Goal: Transaction & Acquisition: Purchase product/service

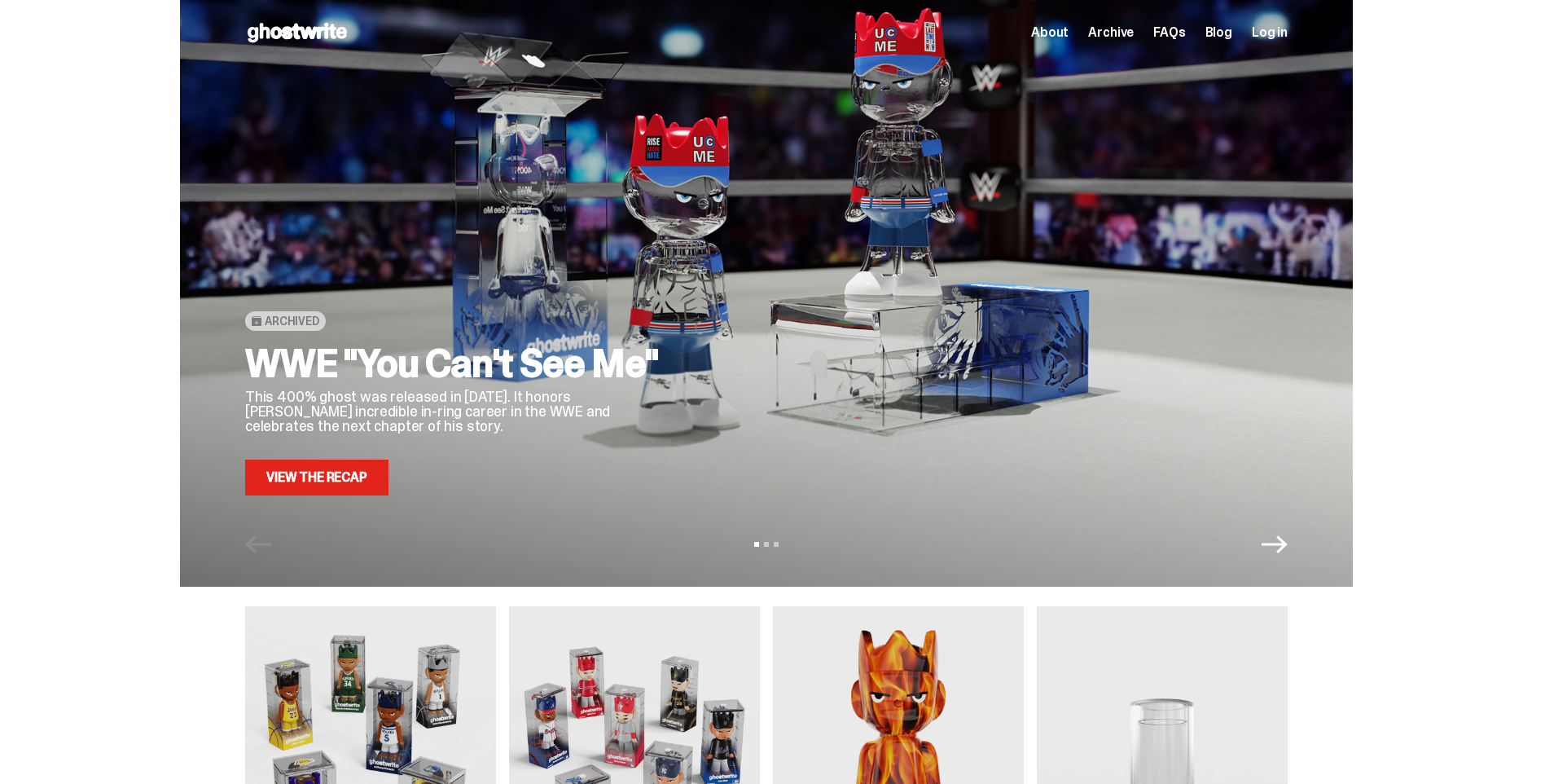
click at [1288, 553] on icon "Next" at bounding box center [1274, 544] width 26 height 26
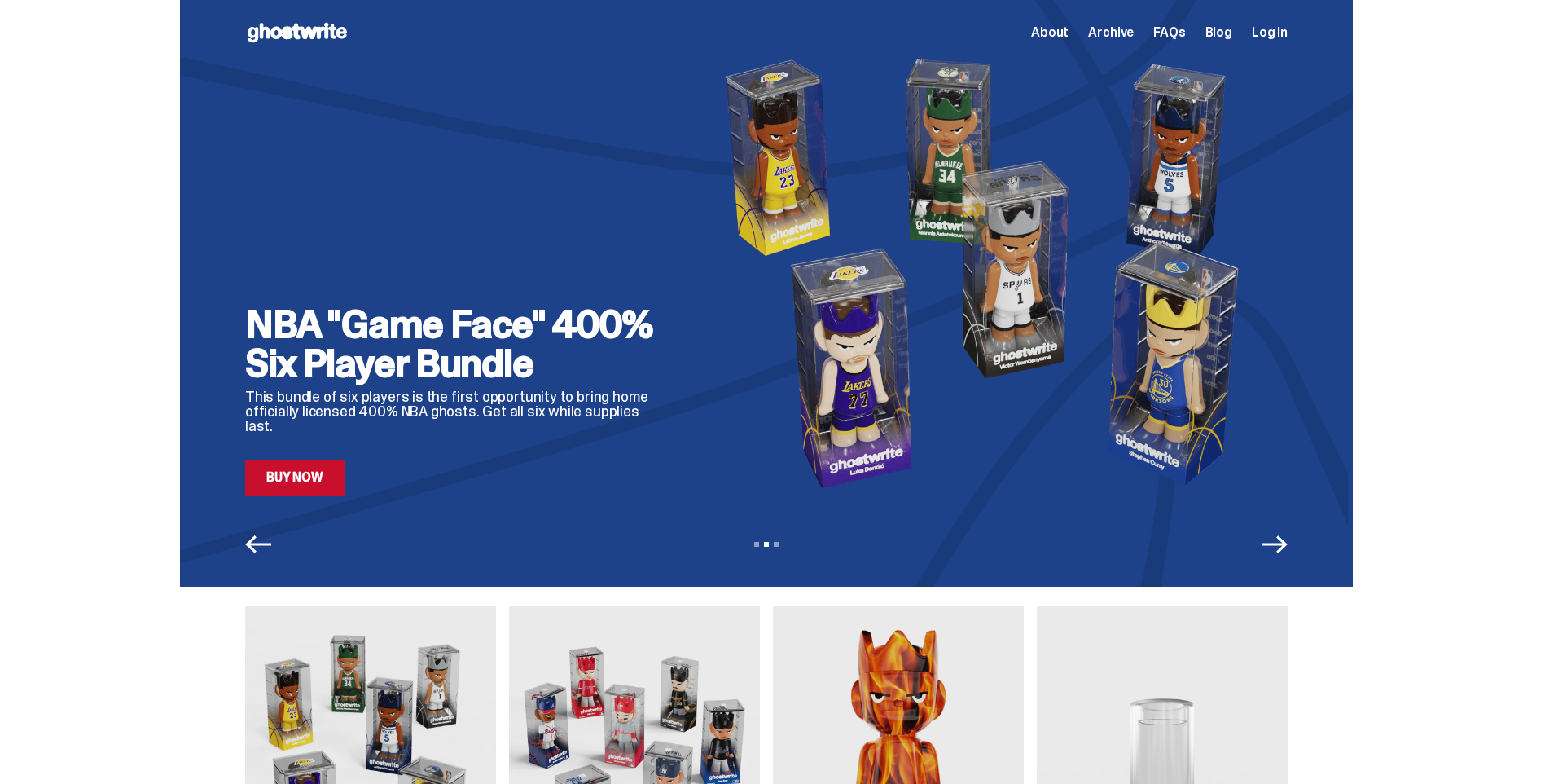
click at [1282, 548] on icon "Next" at bounding box center [1274, 544] width 26 height 26
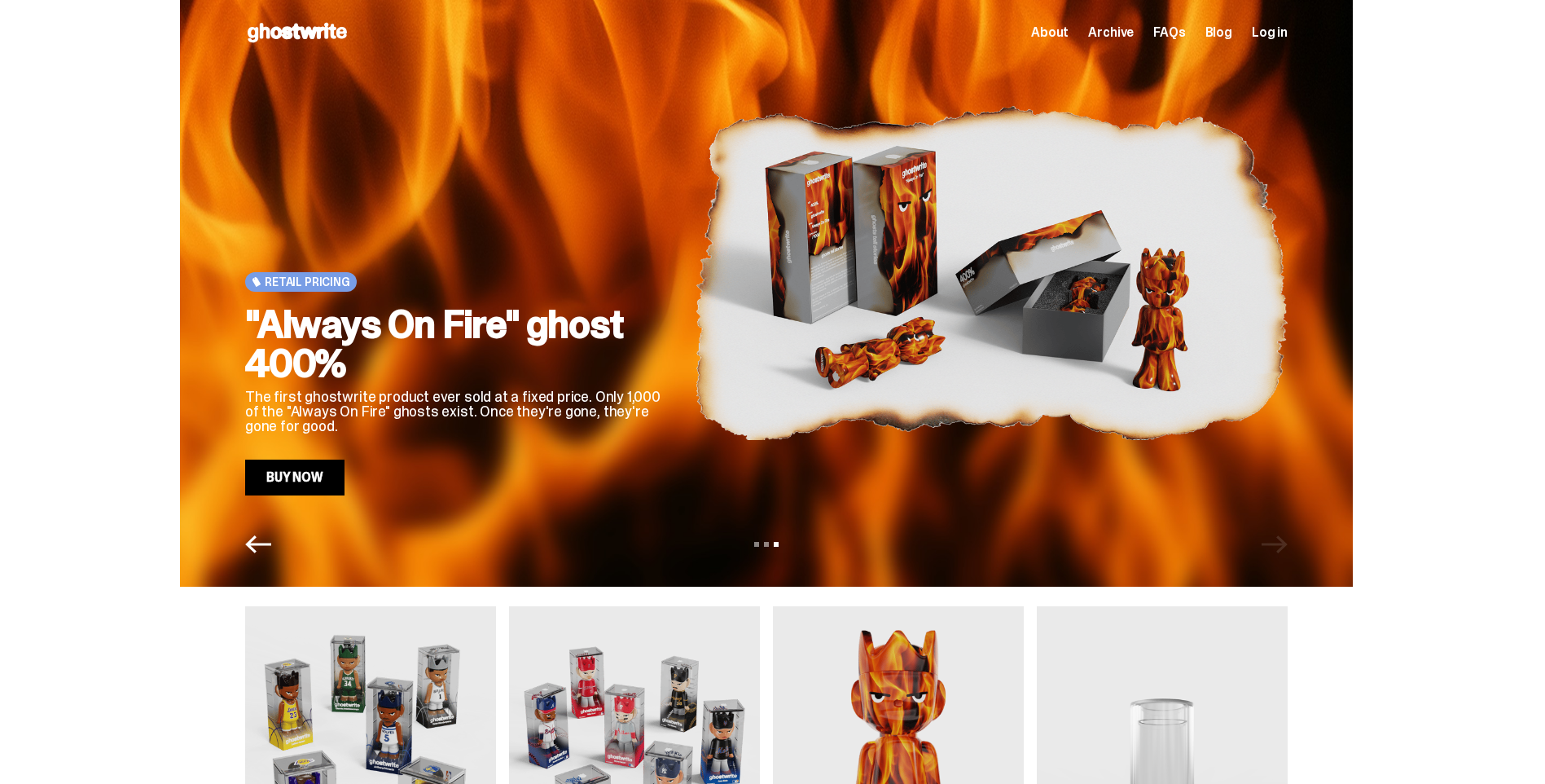
click at [1284, 547] on div "View slide 1 View slide 2 View slide 3" at bounding box center [766, 544] width 1173 height 26
click at [271, 548] on icon "Previous" at bounding box center [258, 544] width 26 height 26
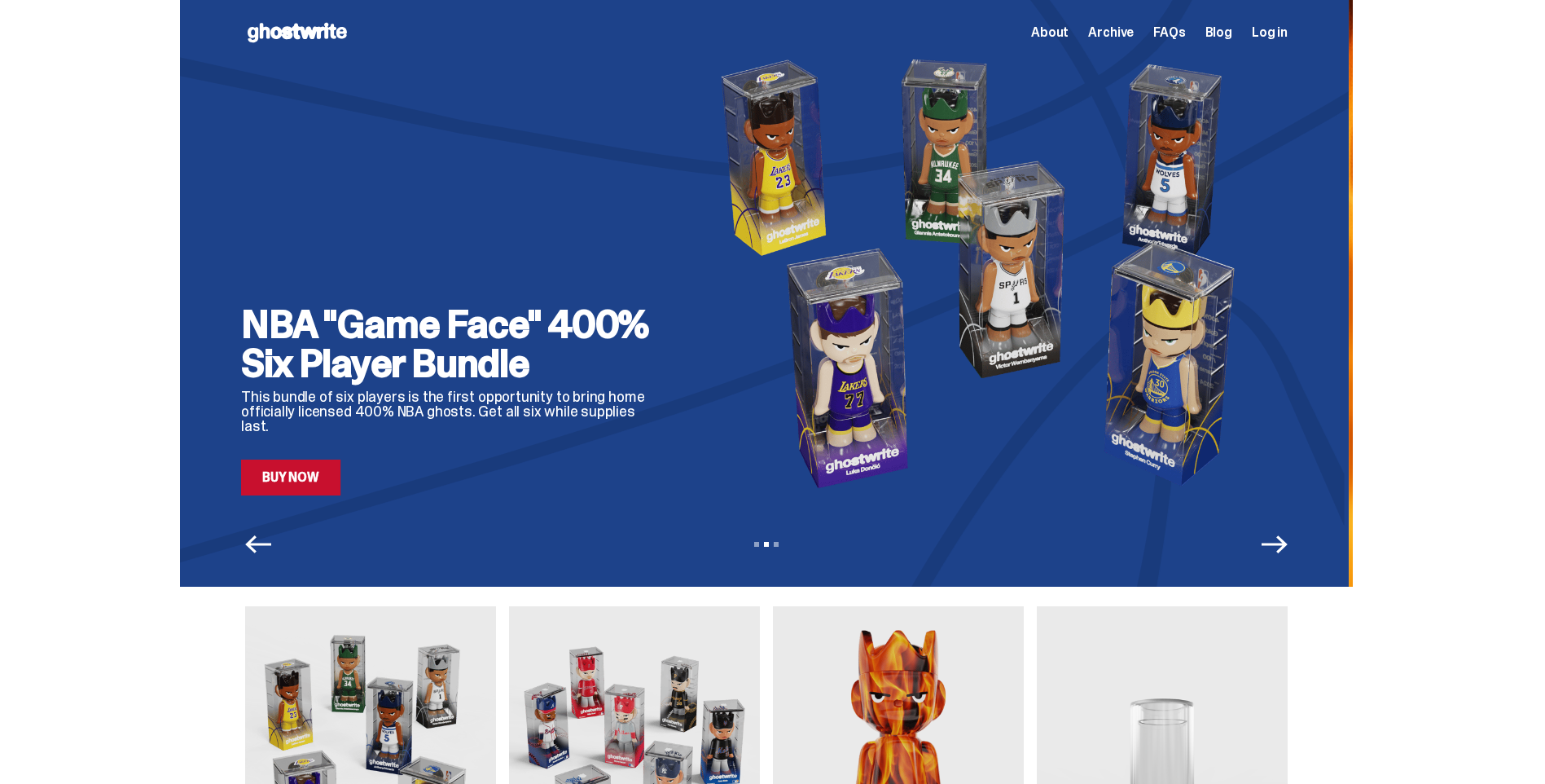
click at [271, 548] on icon "Previous" at bounding box center [258, 544] width 26 height 26
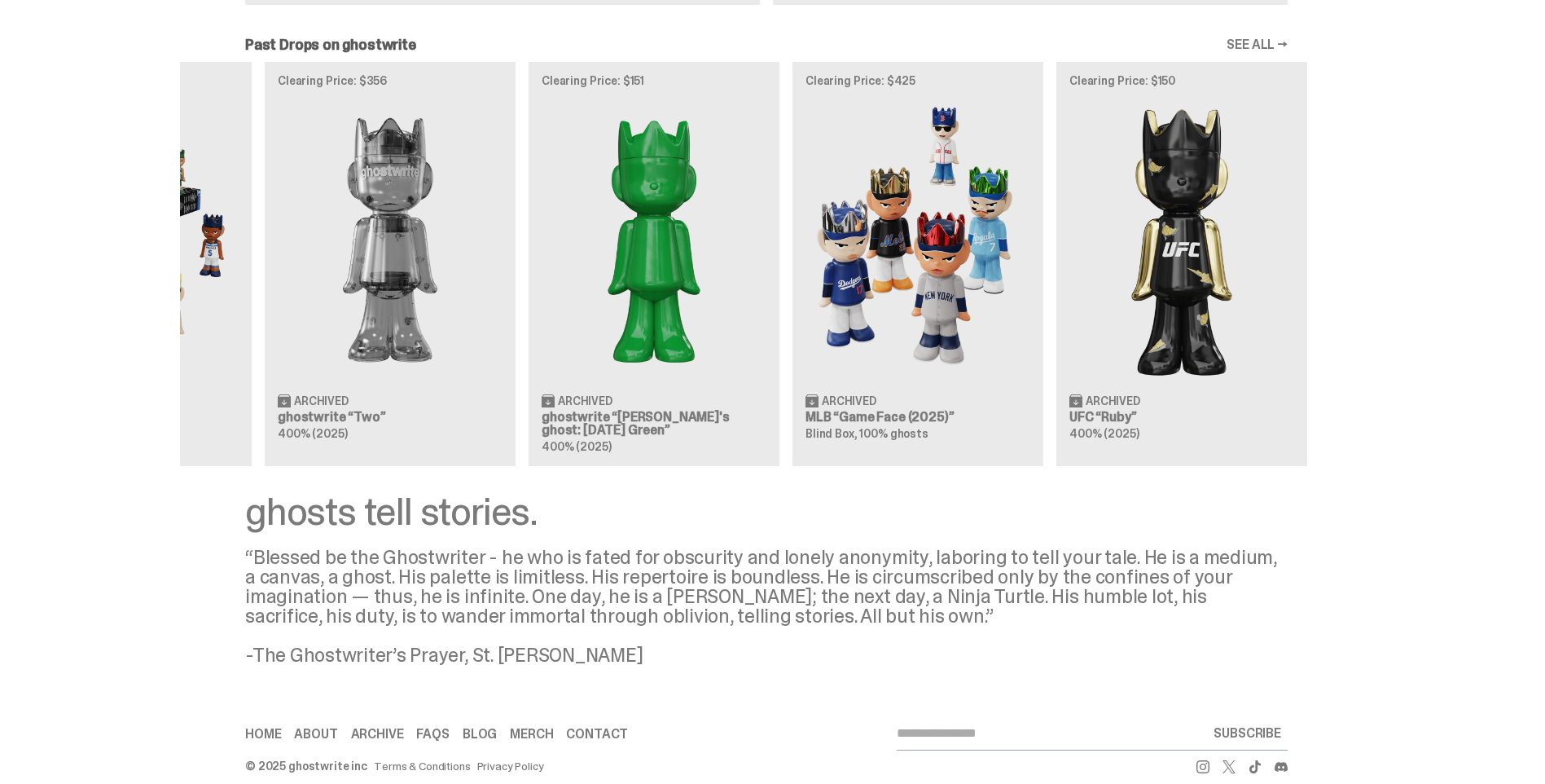
scroll to position [0, 528]
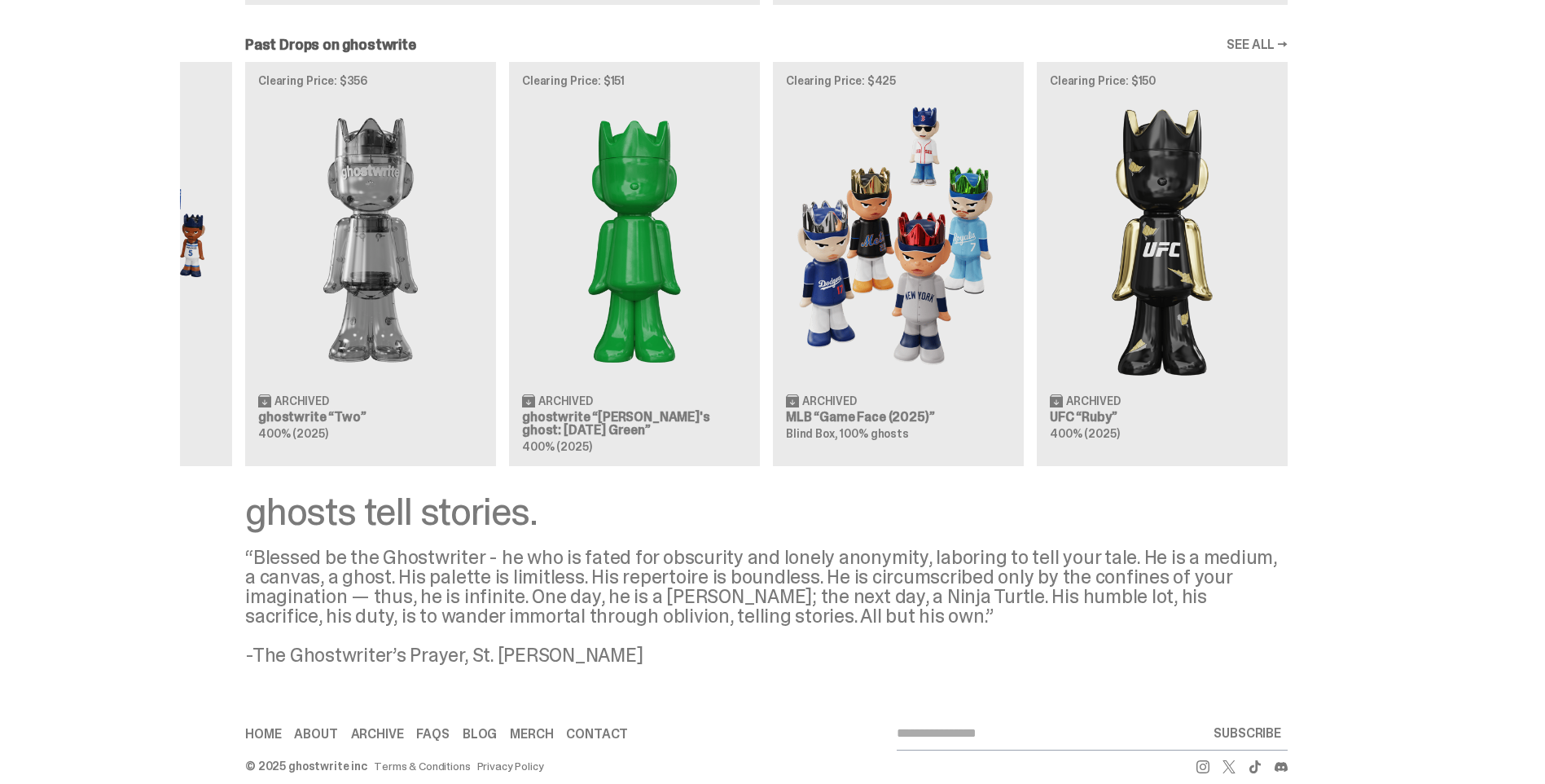
click at [511, 335] on div "Clearing Price: $441 Archived WWE [PERSON_NAME] “You Can't See Me” 400% (2025) …" at bounding box center [766, 264] width 1173 height 404
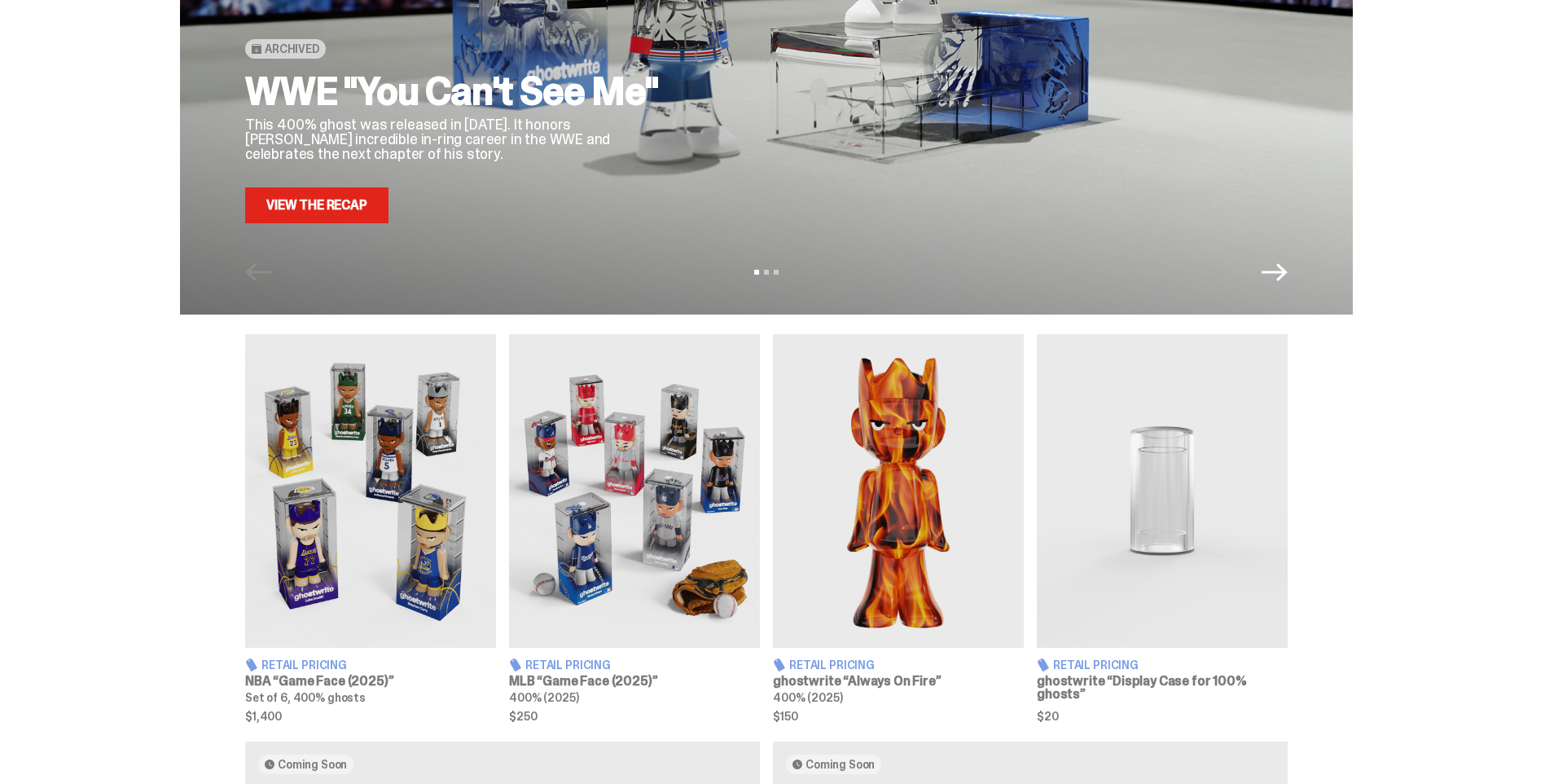
scroll to position [266, 0]
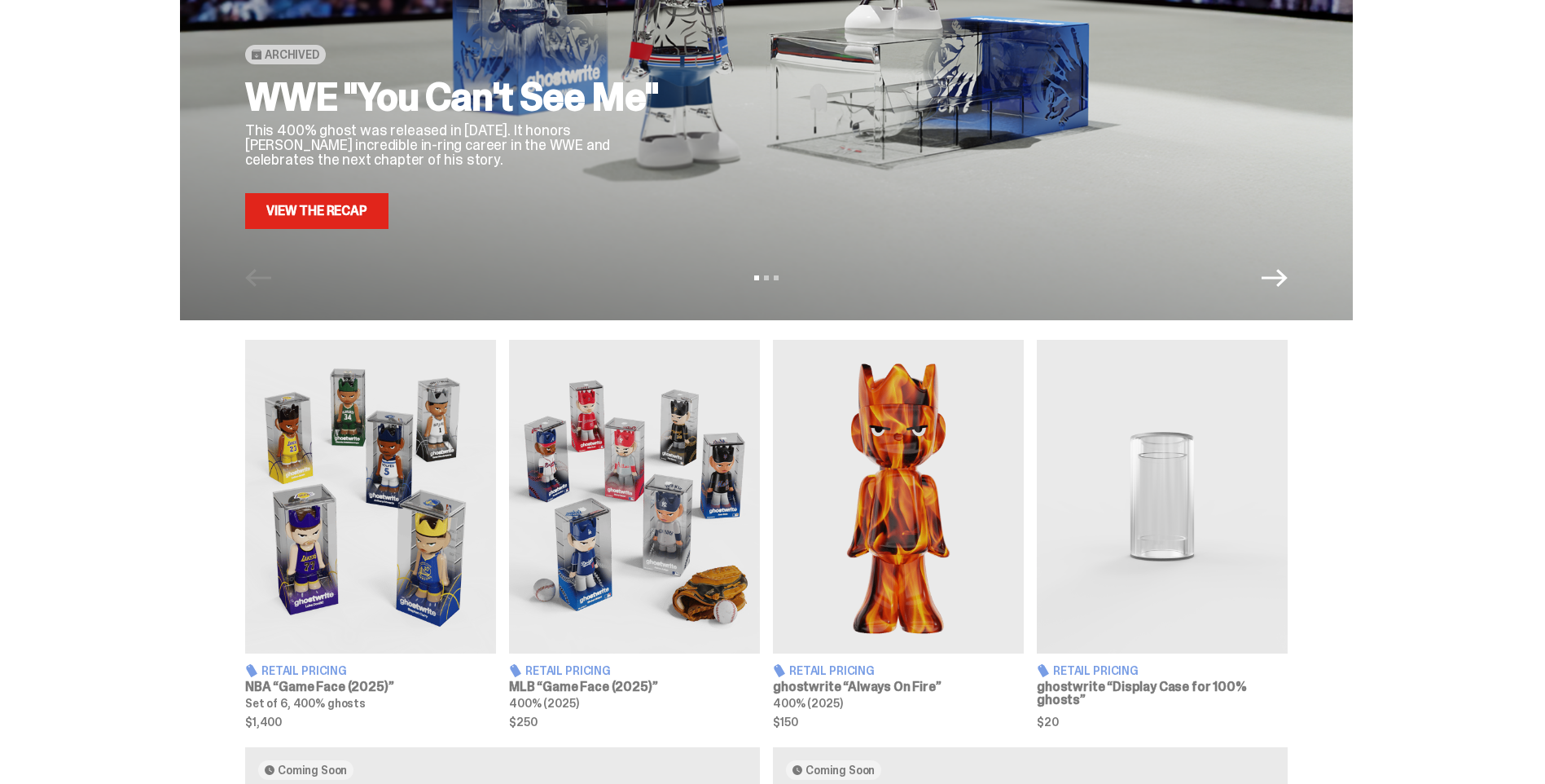
click at [647, 489] on img at bounding box center [635, 497] width 251 height 313
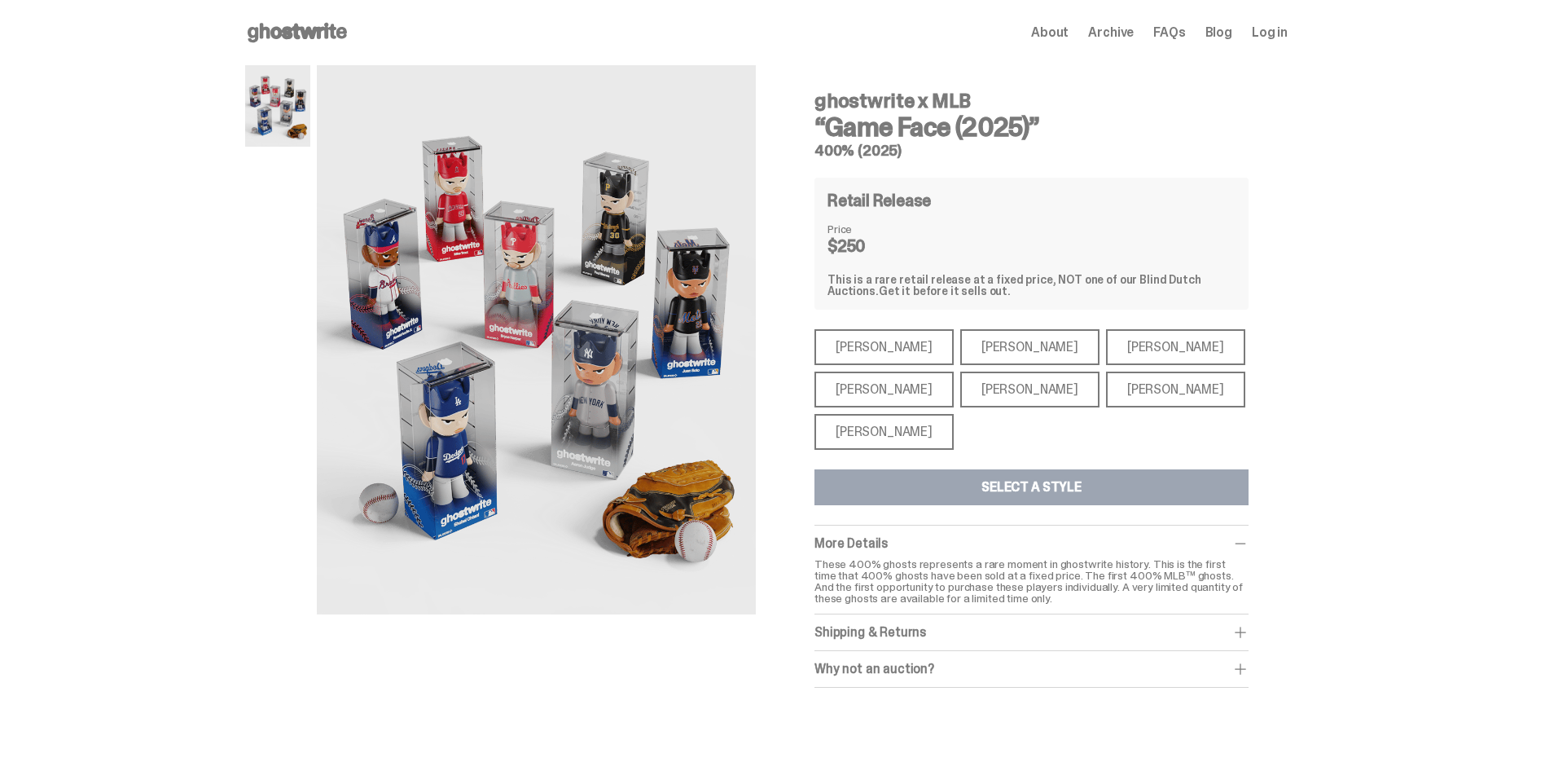
click at [896, 390] on div "[PERSON_NAME]" at bounding box center [884, 389] width 140 height 36
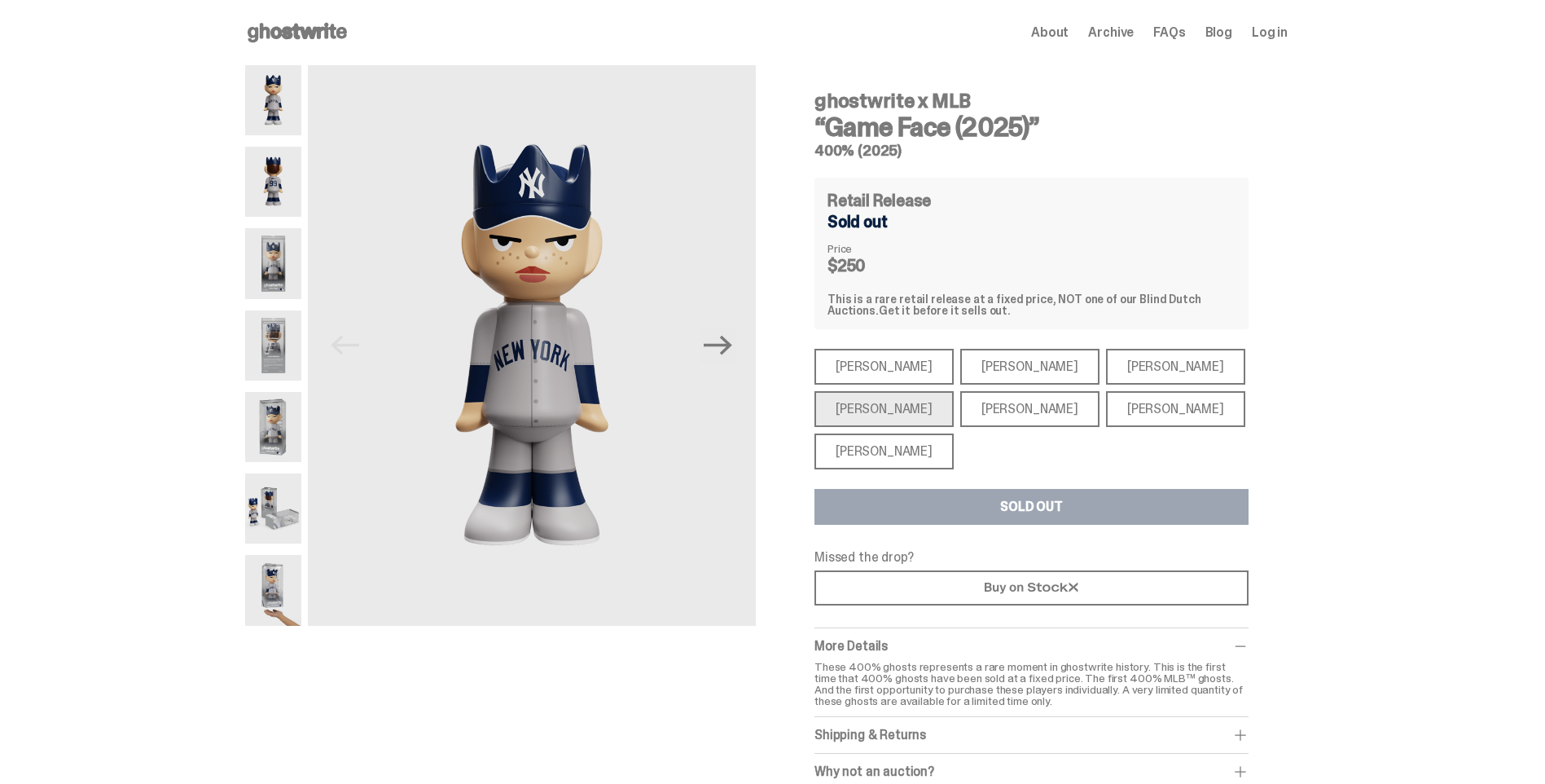
click at [890, 371] on div "[PERSON_NAME]" at bounding box center [884, 367] width 140 height 36
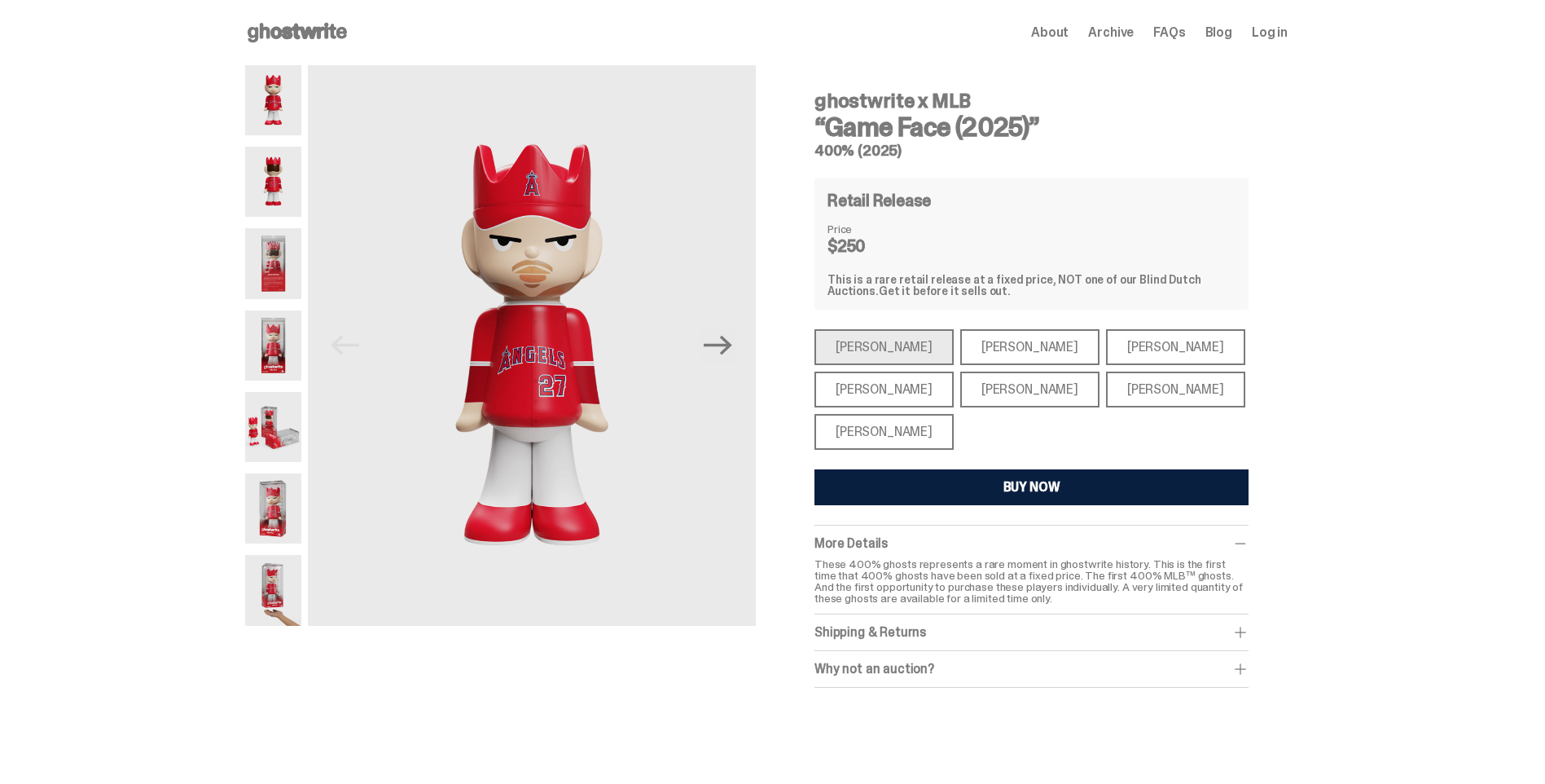
click at [981, 356] on div "[PERSON_NAME]" at bounding box center [1030, 347] width 140 height 36
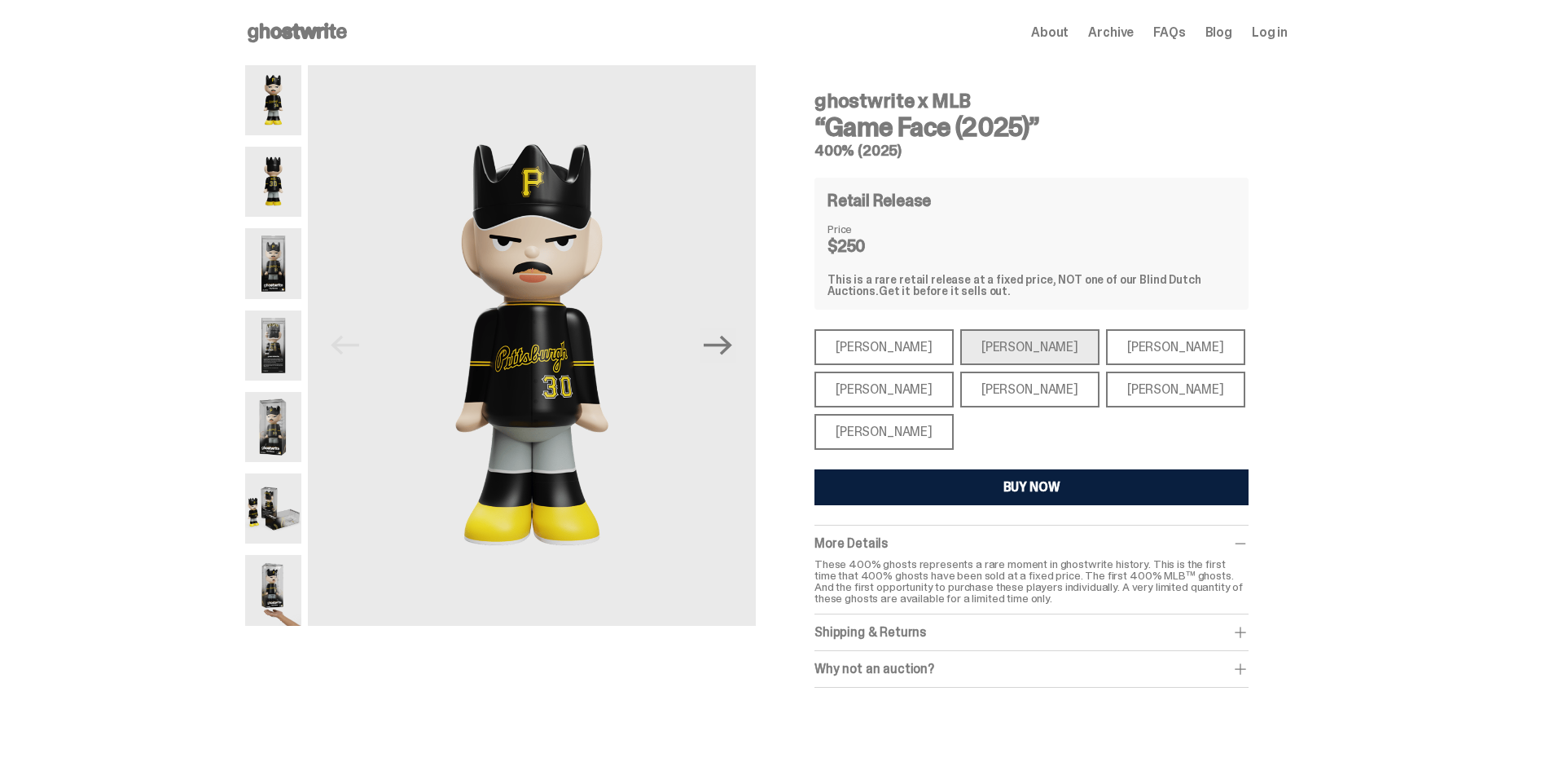
click at [1145, 342] on div "[PERSON_NAME]" at bounding box center [1176, 347] width 140 height 36
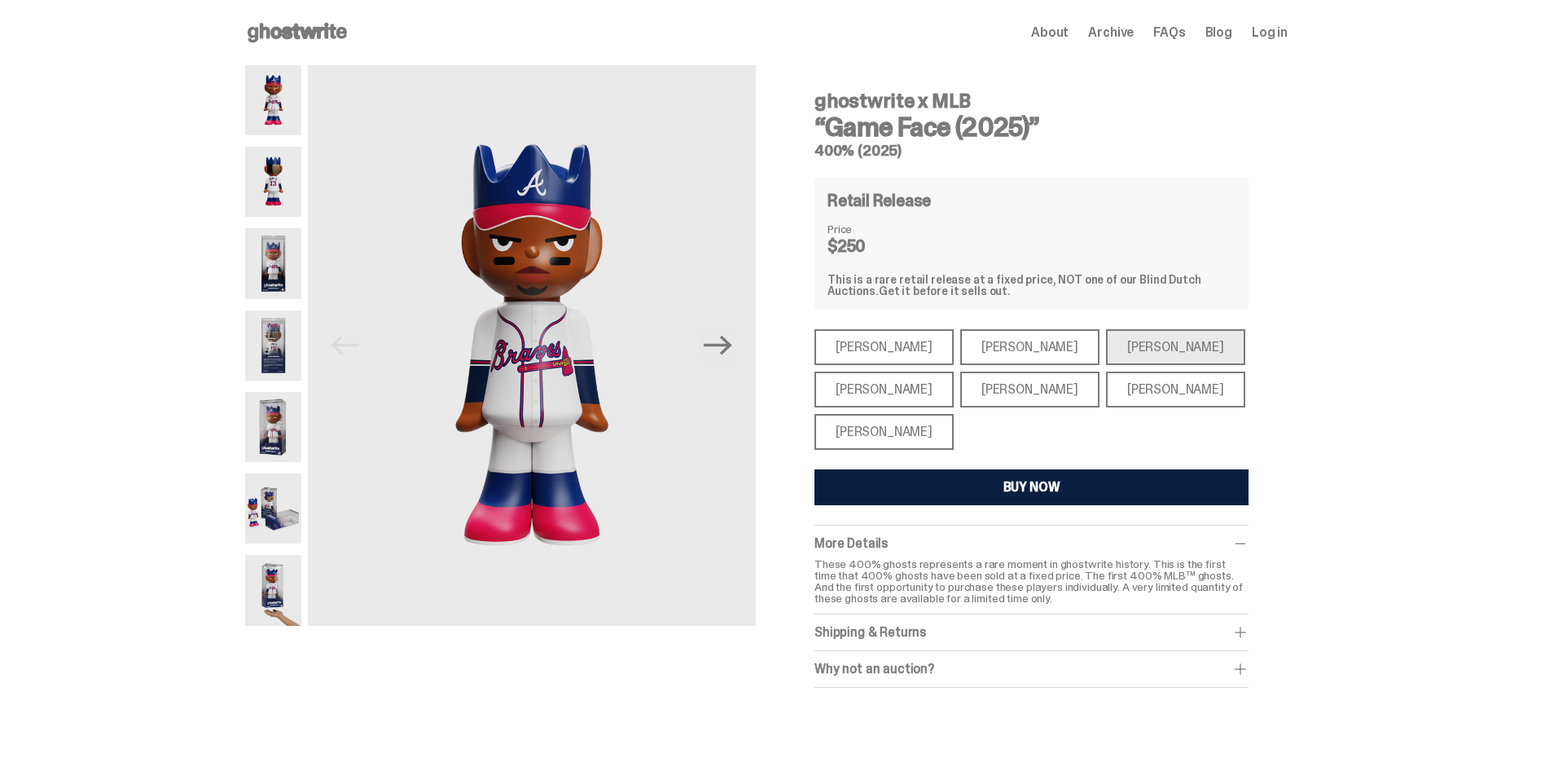
click at [1009, 389] on div "[PERSON_NAME]" at bounding box center [1030, 389] width 140 height 36
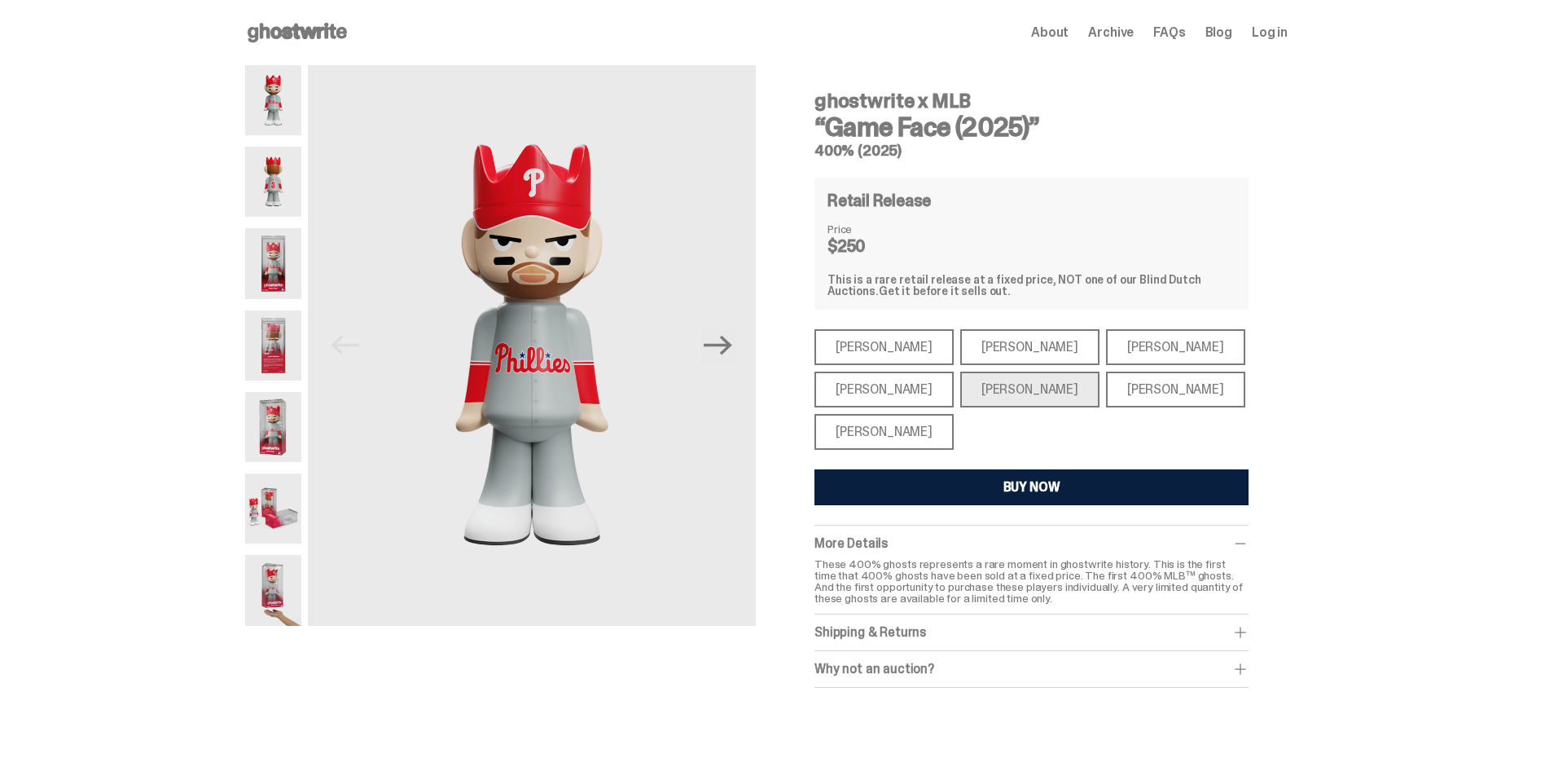
click at [1125, 392] on div "[PERSON_NAME]" at bounding box center [1176, 389] width 140 height 36
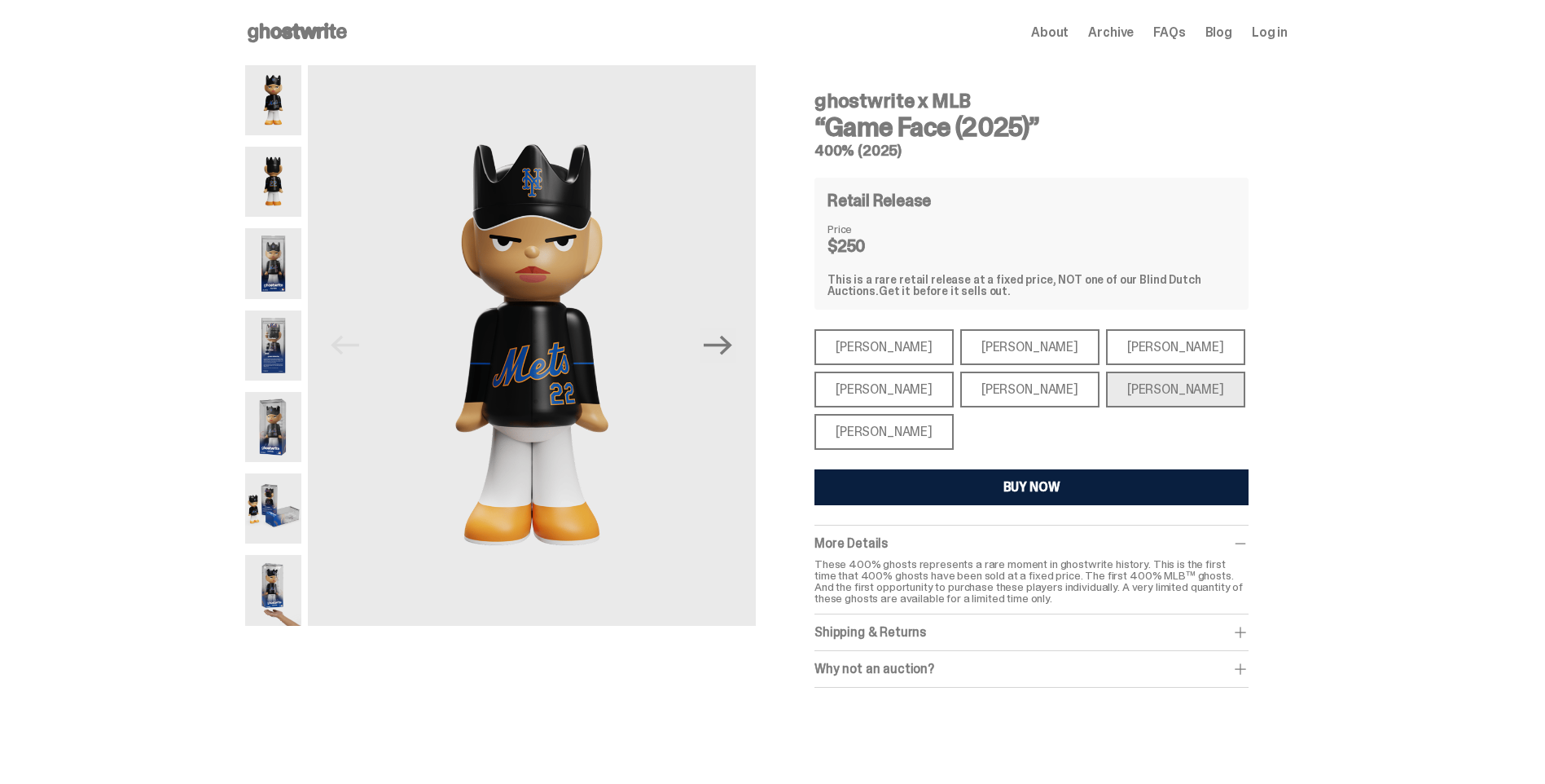
click at [899, 435] on div "[PERSON_NAME]" at bounding box center [884, 432] width 140 height 36
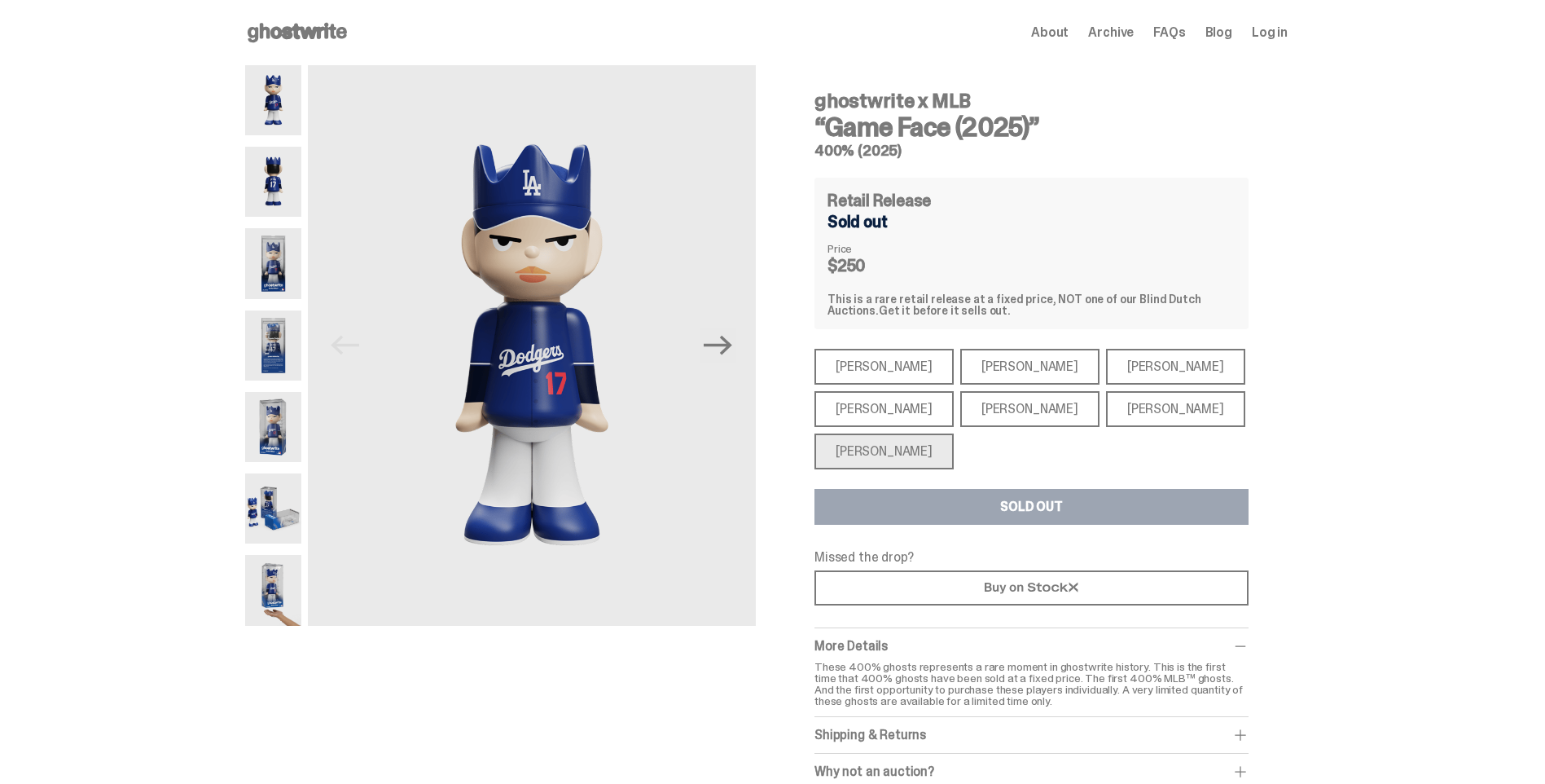
click at [854, 382] on div "[PERSON_NAME]" at bounding box center [884, 367] width 140 height 36
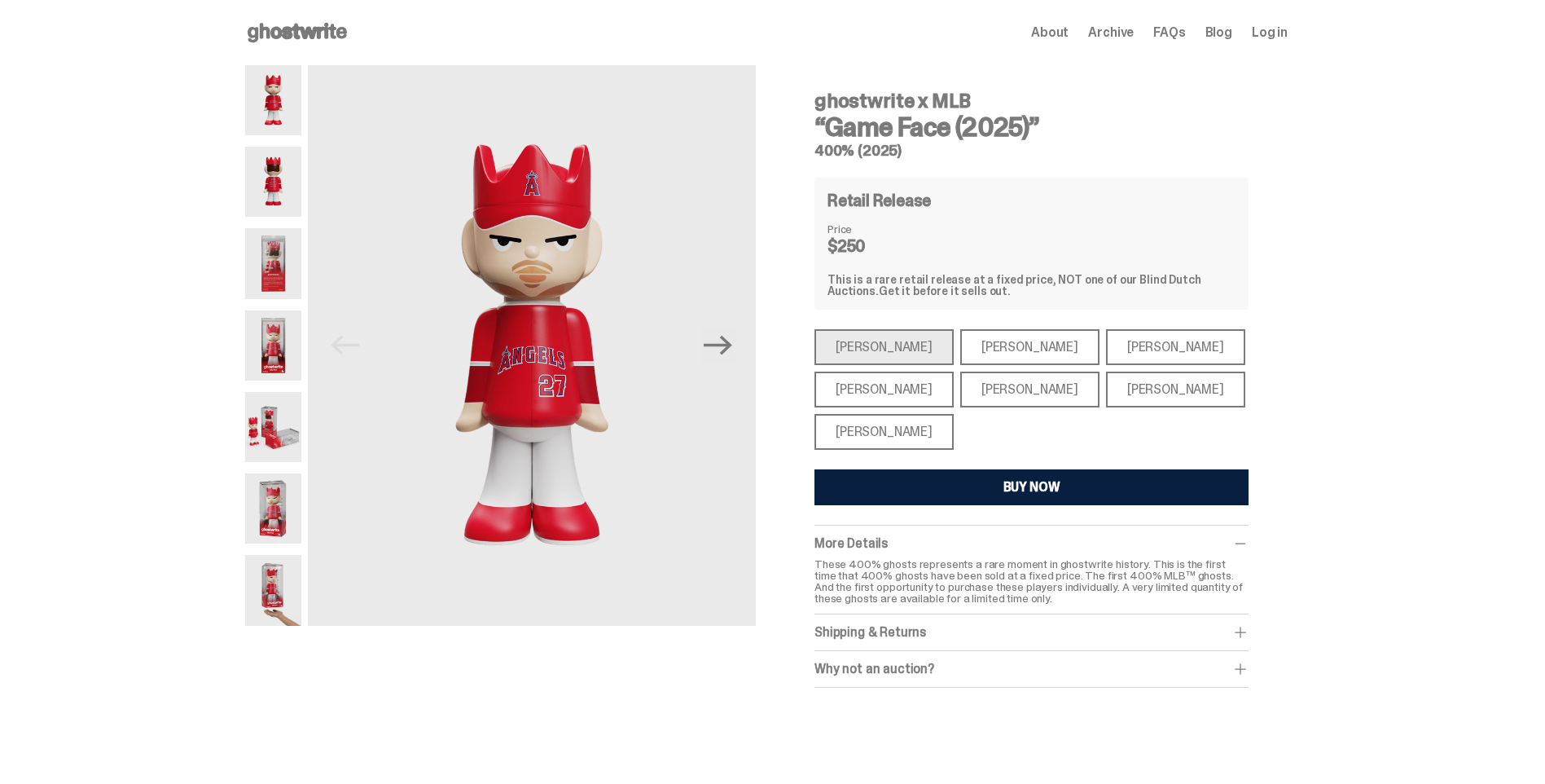
click at [993, 352] on div "[PERSON_NAME]" at bounding box center [1030, 347] width 140 height 36
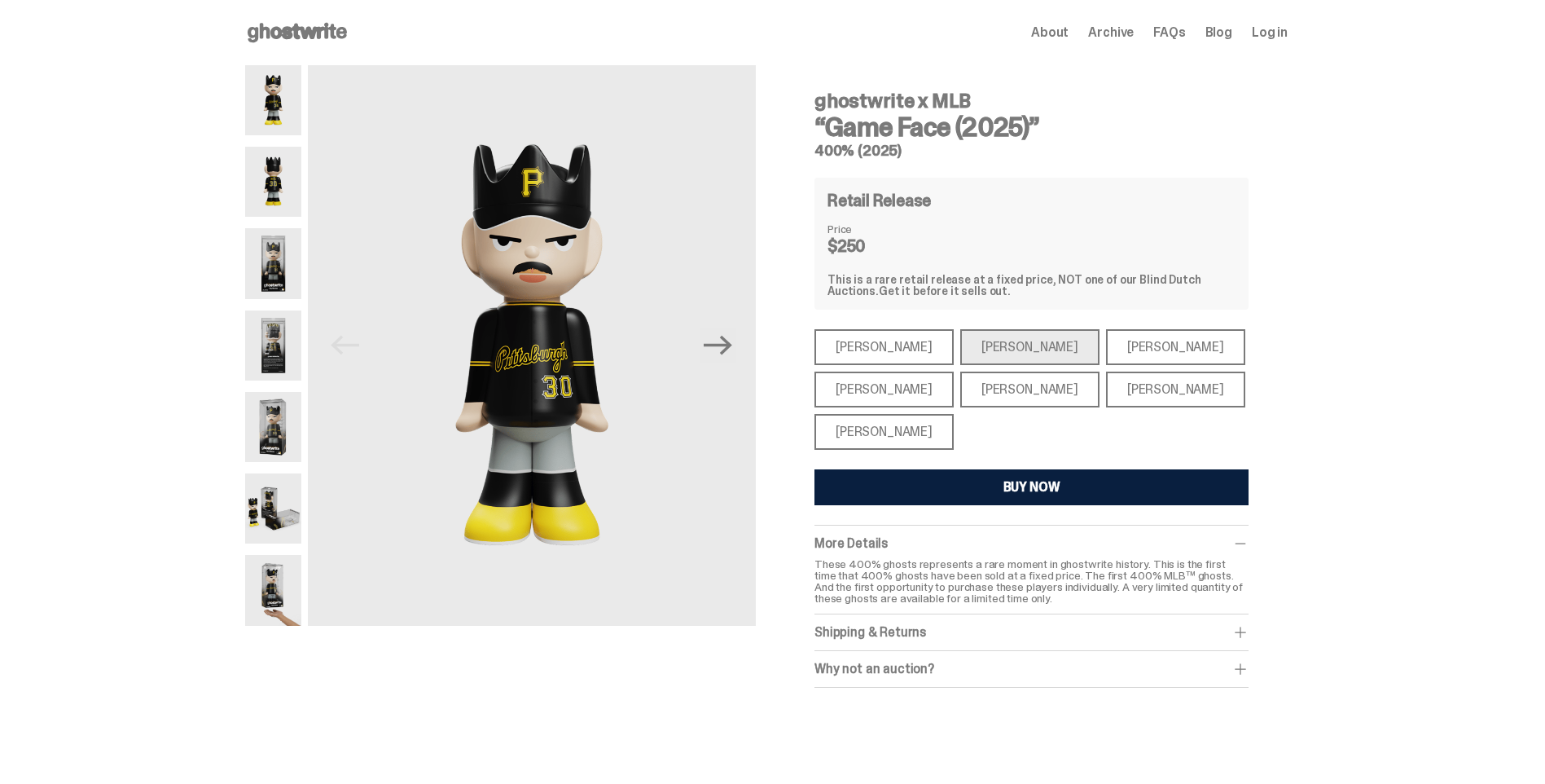
click at [268, 270] on img at bounding box center [273, 263] width 56 height 70
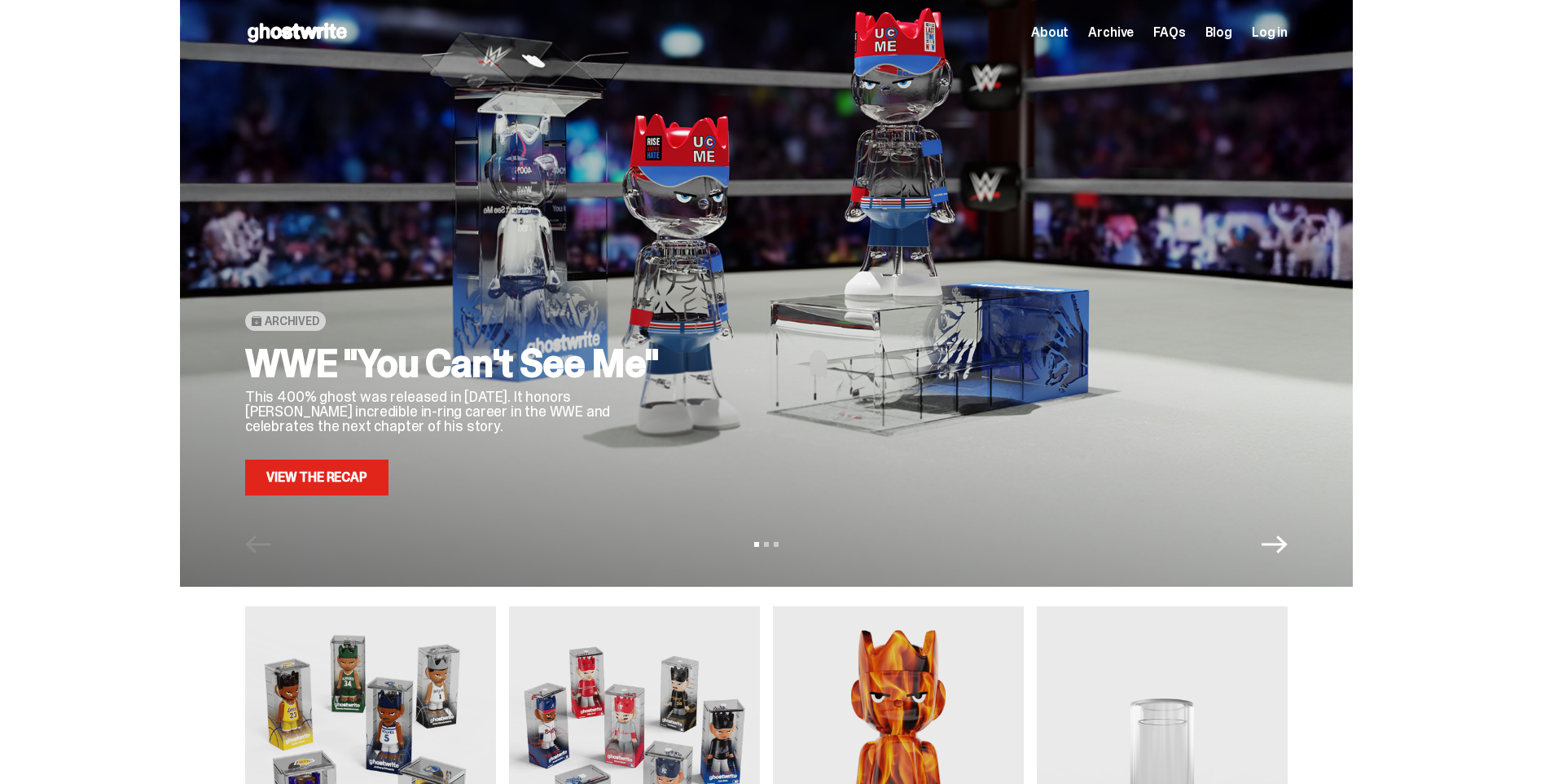
click at [1288, 556] on icon "Next" at bounding box center [1274, 544] width 26 height 26
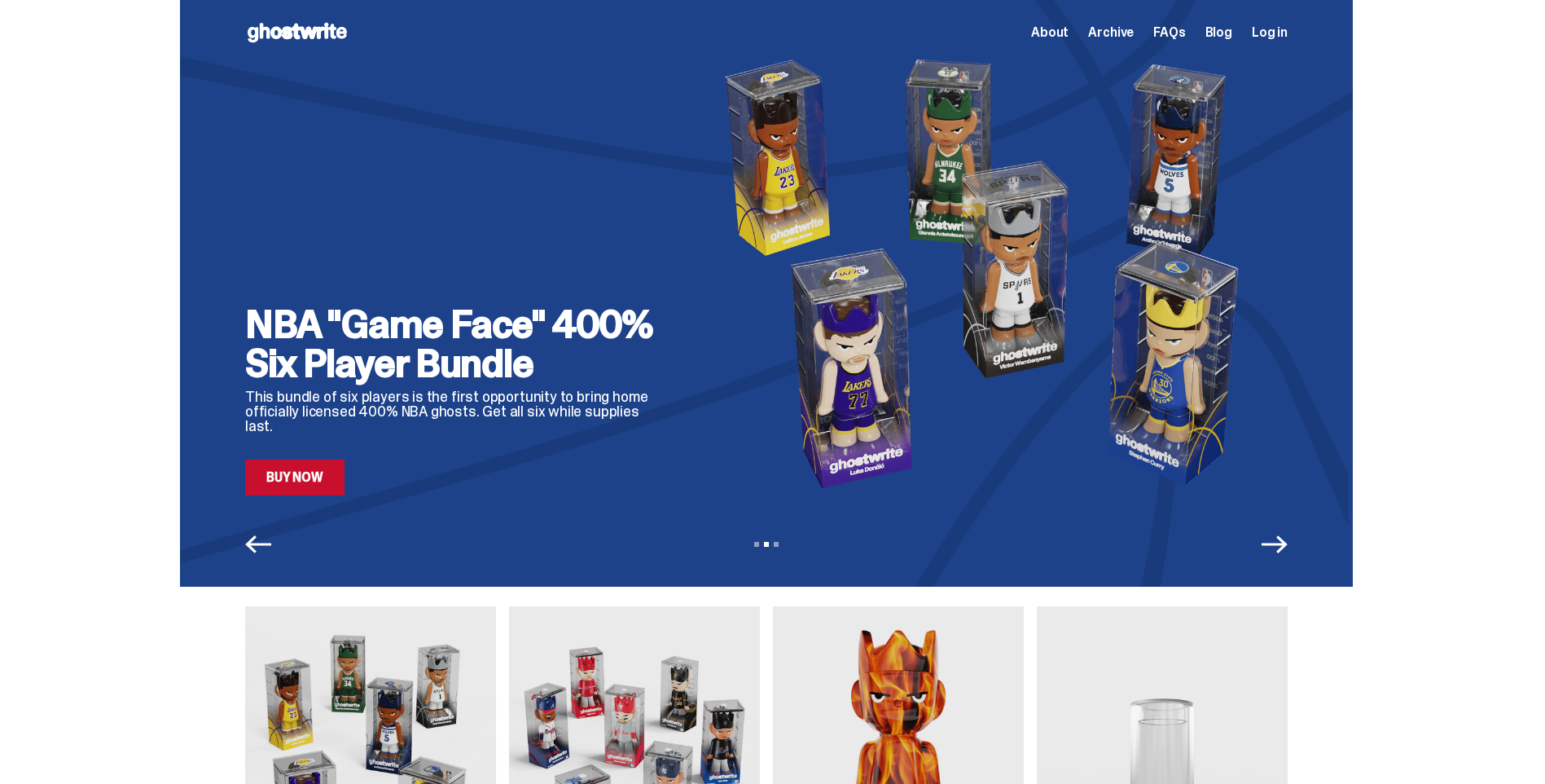
click at [1285, 547] on icon "Next" at bounding box center [1274, 544] width 26 height 26
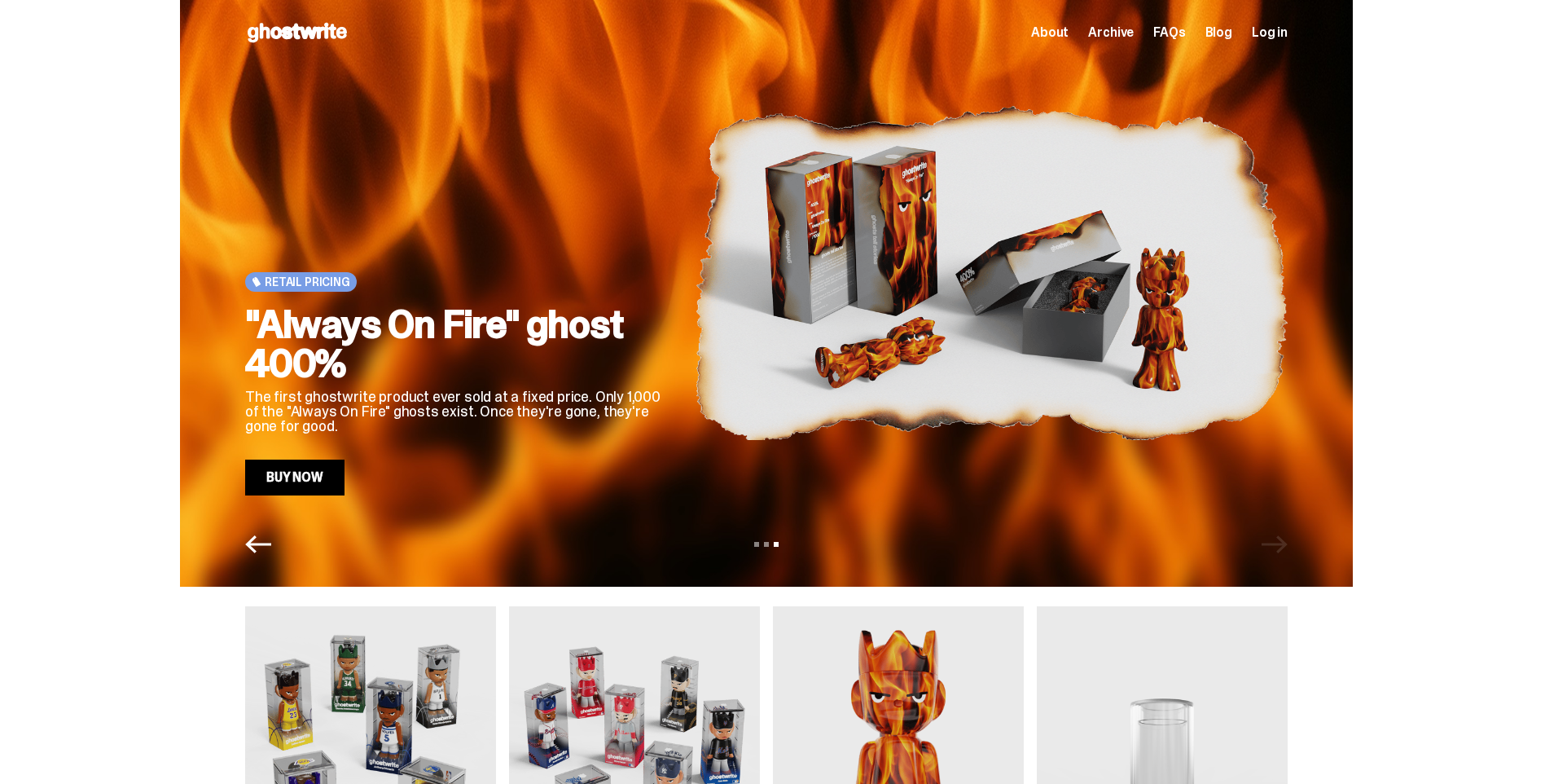
click at [1285, 547] on div "View slide 1 View slide 2 View slide 3" at bounding box center [766, 544] width 1173 height 26
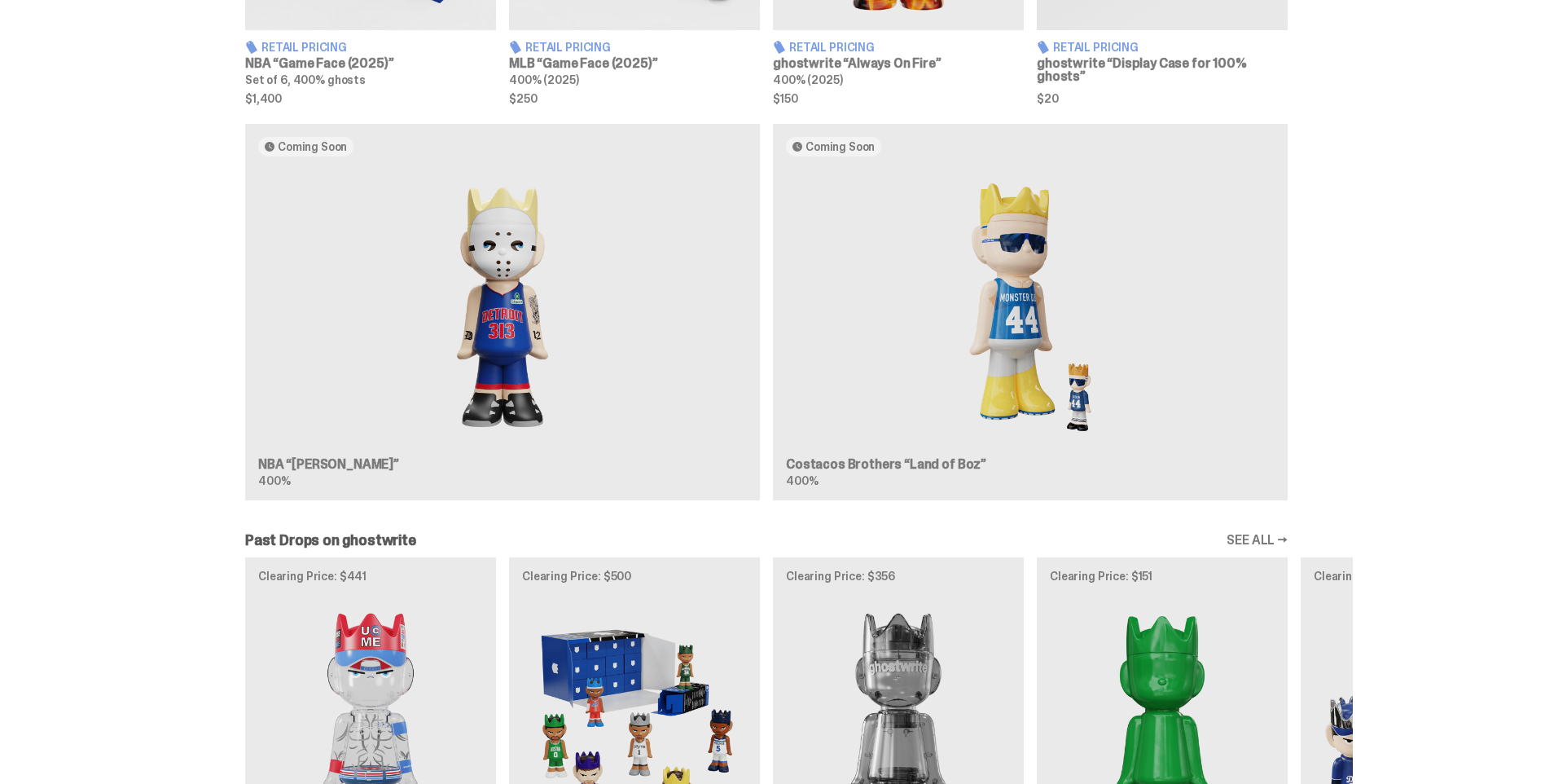
scroll to position [814, 0]
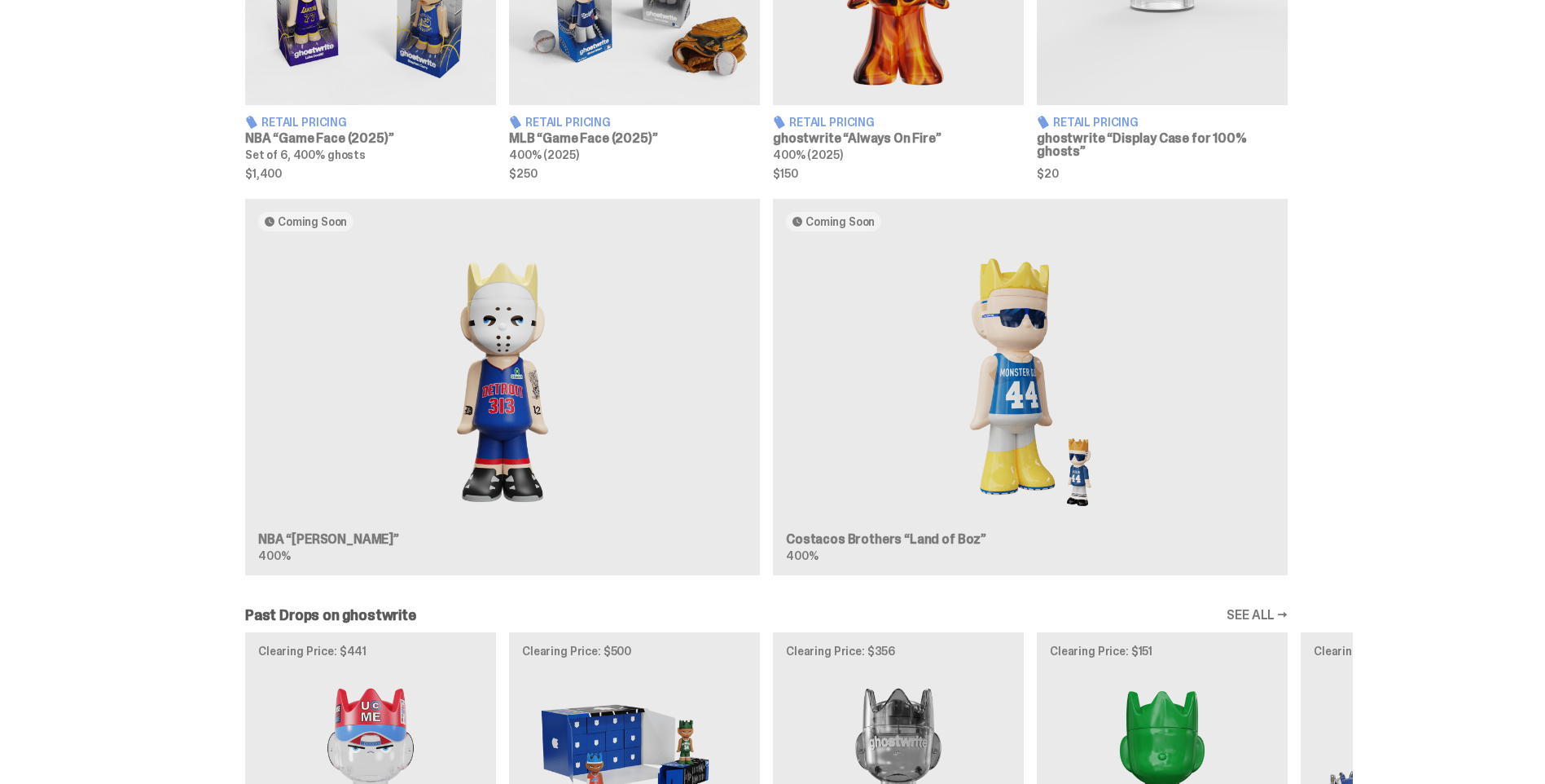
click at [1010, 410] on div "Coming Soon NBA “[PERSON_NAME]” 400% Coming Soon Costacos Brothers “Land of Boz…" at bounding box center [766, 393] width 1173 height 390
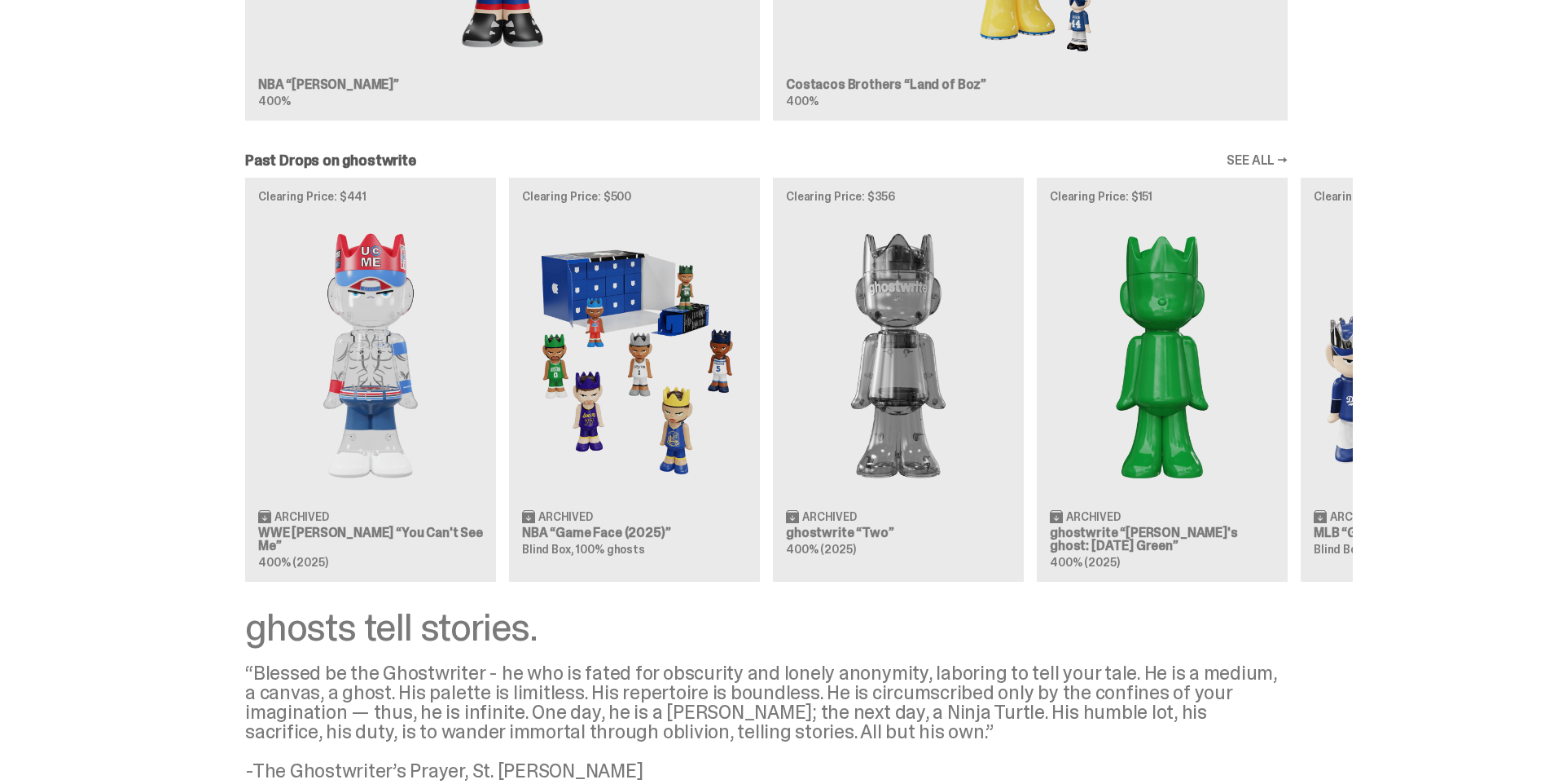
scroll to position [1303, 0]
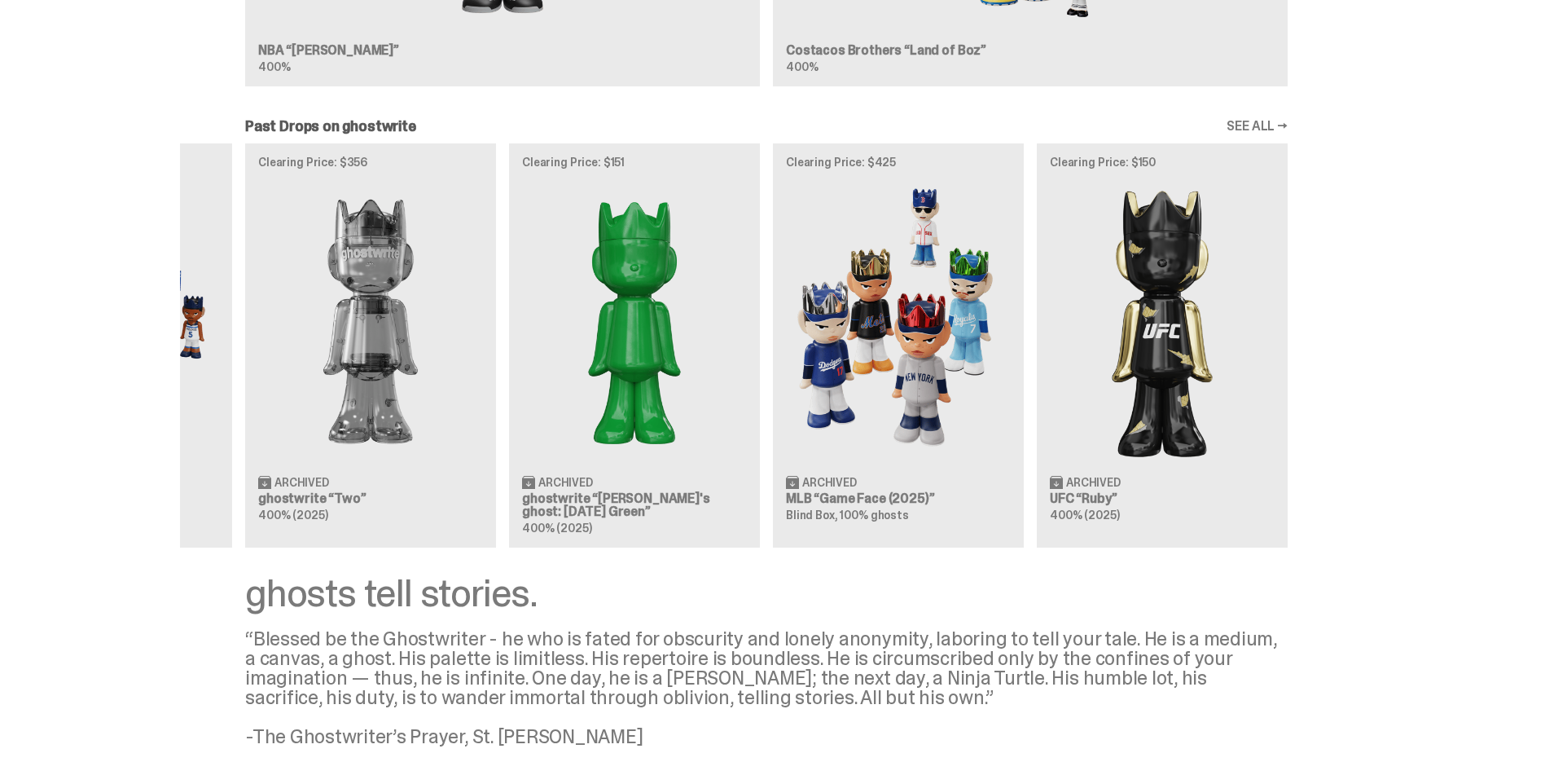
click at [580, 449] on div "Clearing Price: $441 Archived WWE [PERSON_NAME] “You Can't See Me” 400% (2025) …" at bounding box center [766, 345] width 1173 height 404
click at [625, 402] on div "Clearing Price: $441 Archived WWE [PERSON_NAME] “You Can't See Me” 400% (2025) …" at bounding box center [766, 345] width 1173 height 404
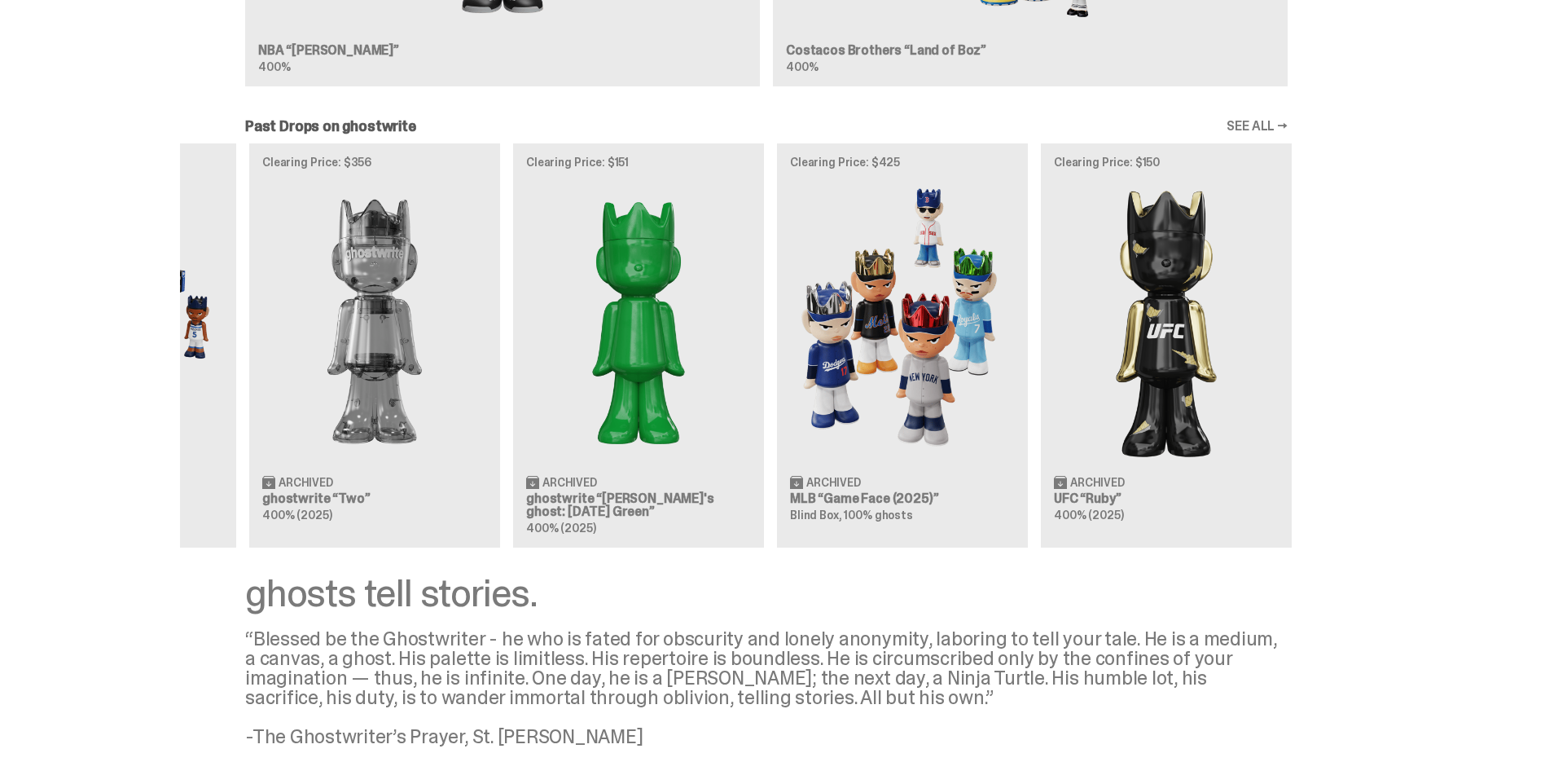
scroll to position [0, 528]
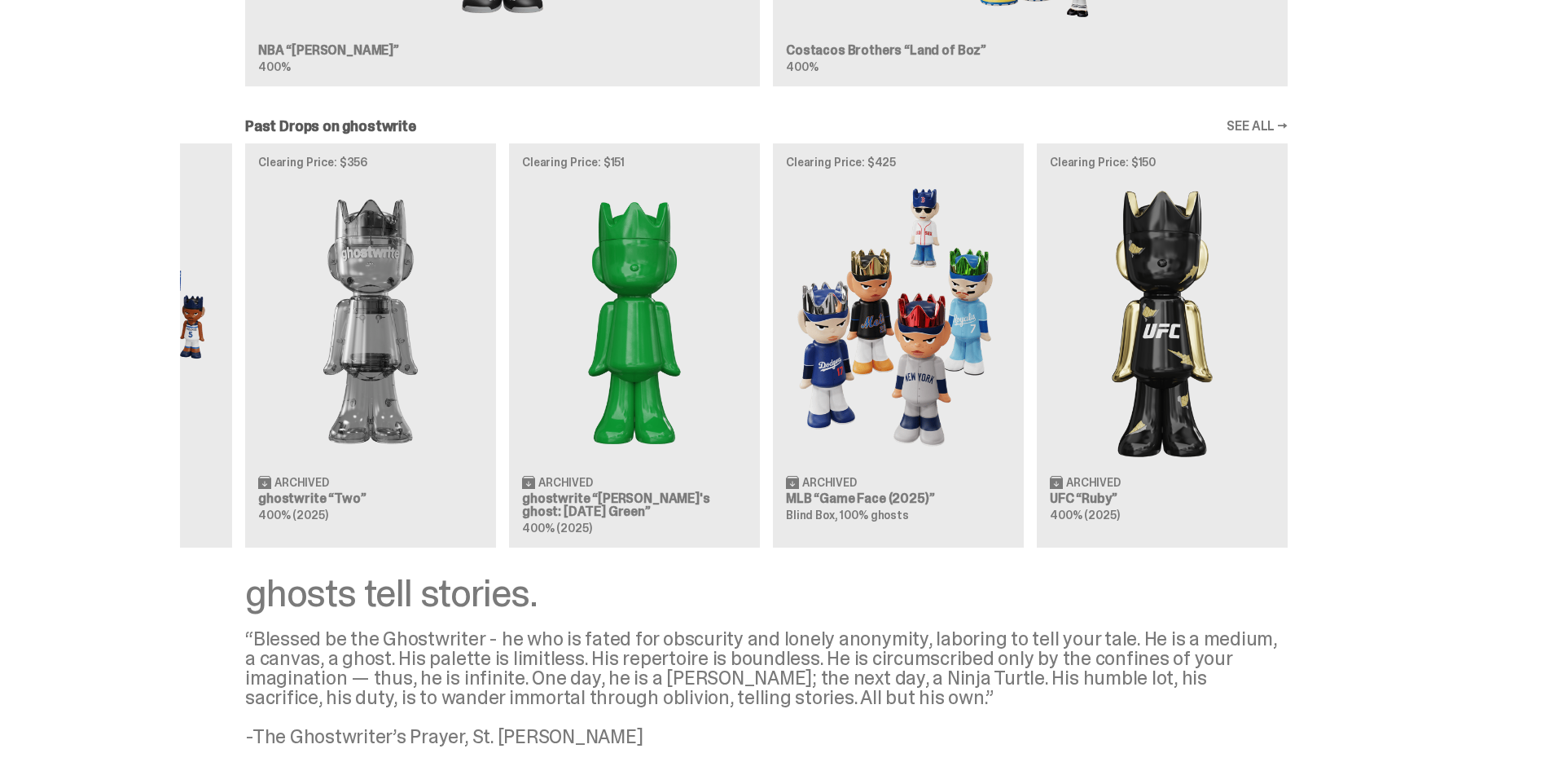
click at [791, 476] on div "Clearing Price: $441 Archived WWE [PERSON_NAME] “You Can't See Me” 400% (2025) …" at bounding box center [766, 345] width 1173 height 404
click at [881, 417] on div "Clearing Price: $441 Archived WWE [PERSON_NAME] “You Can't See Me” 400% (2025) …" at bounding box center [766, 345] width 1173 height 404
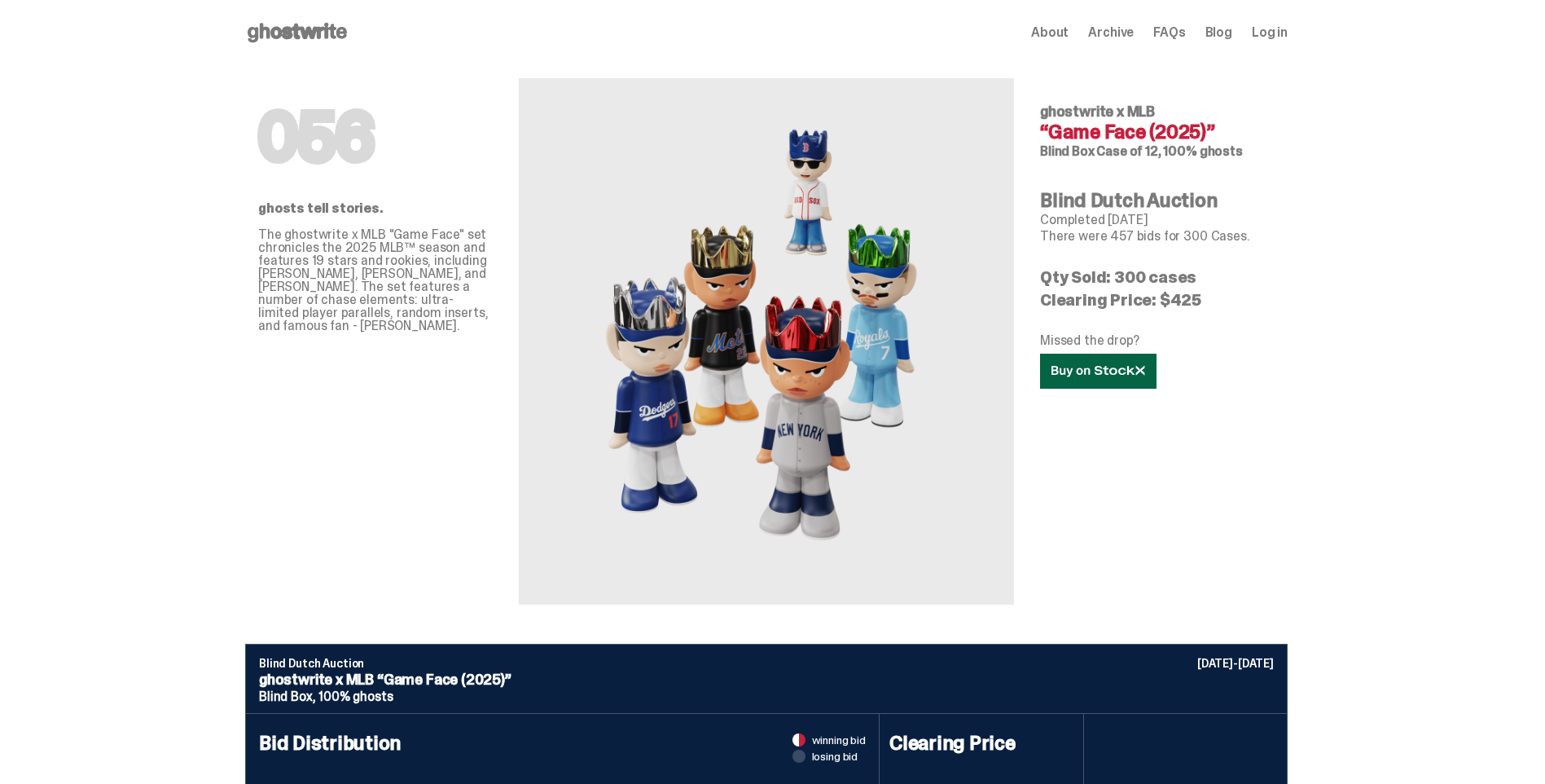
click at [1130, 370] on icon at bounding box center [1098, 371] width 93 height 12
